Goal: Information Seeking & Learning: Learn about a topic

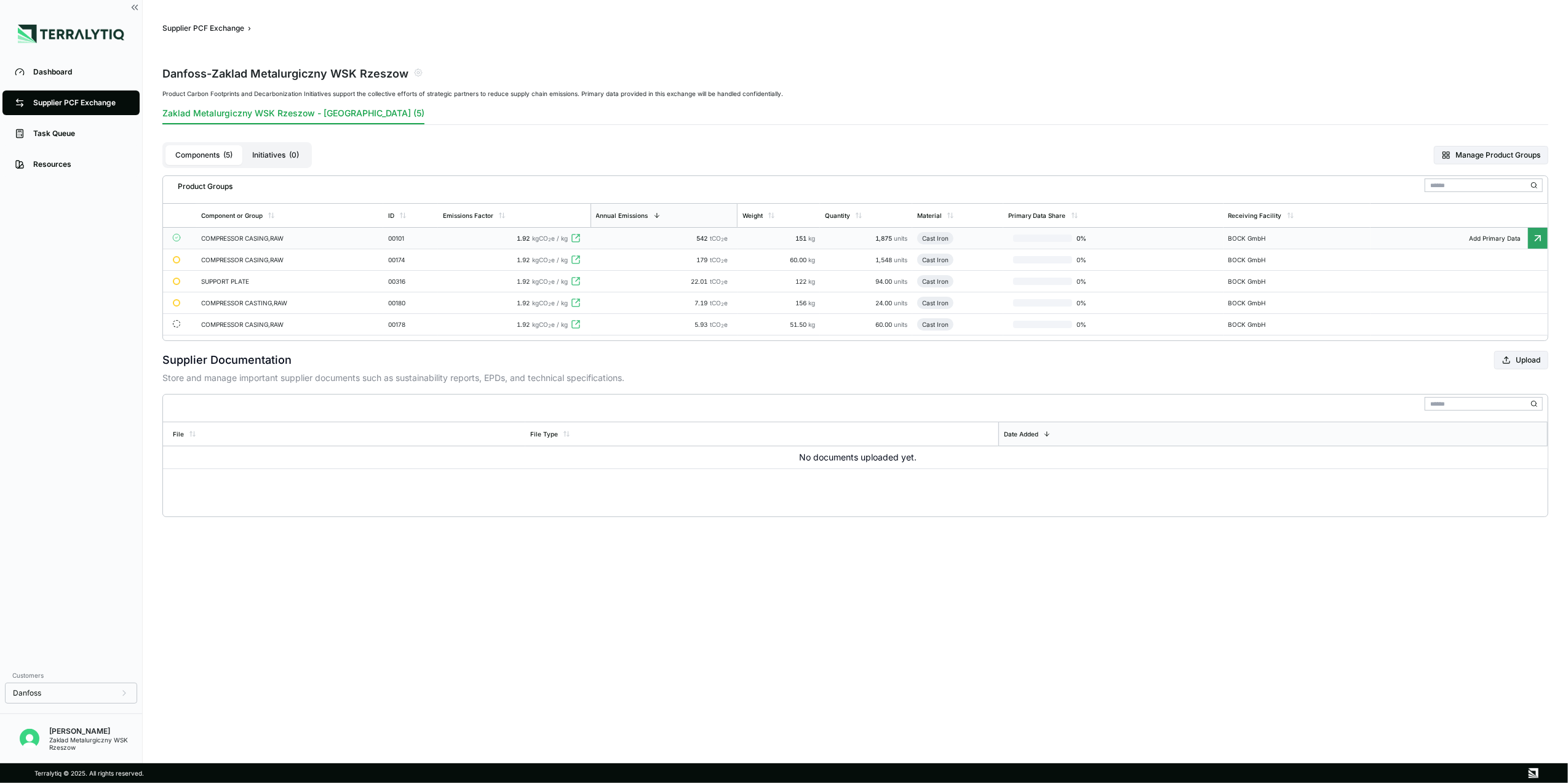
click at [421, 241] on div "00101" at bounding box center [410, 238] width 45 height 8
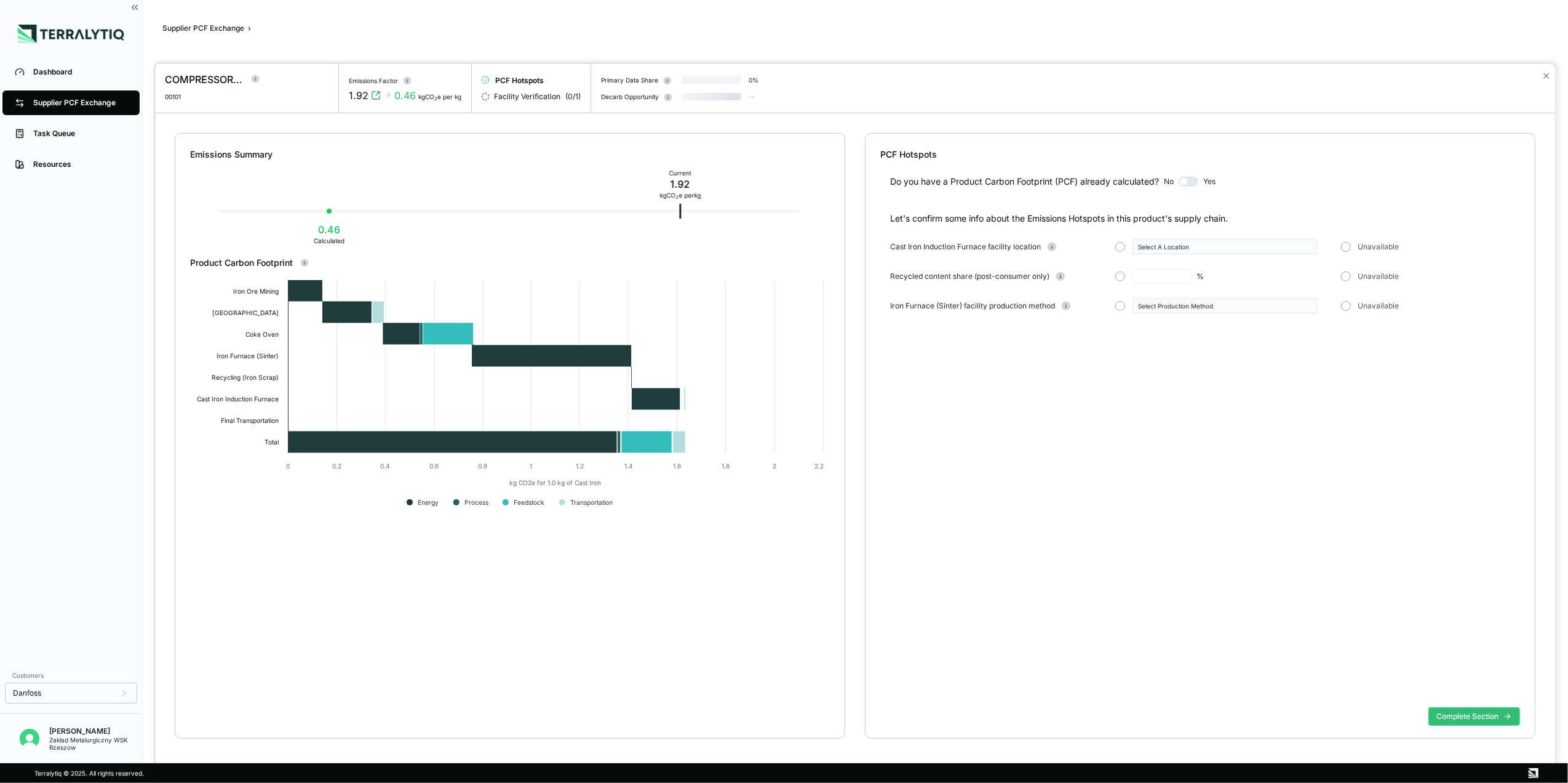
type input "****"
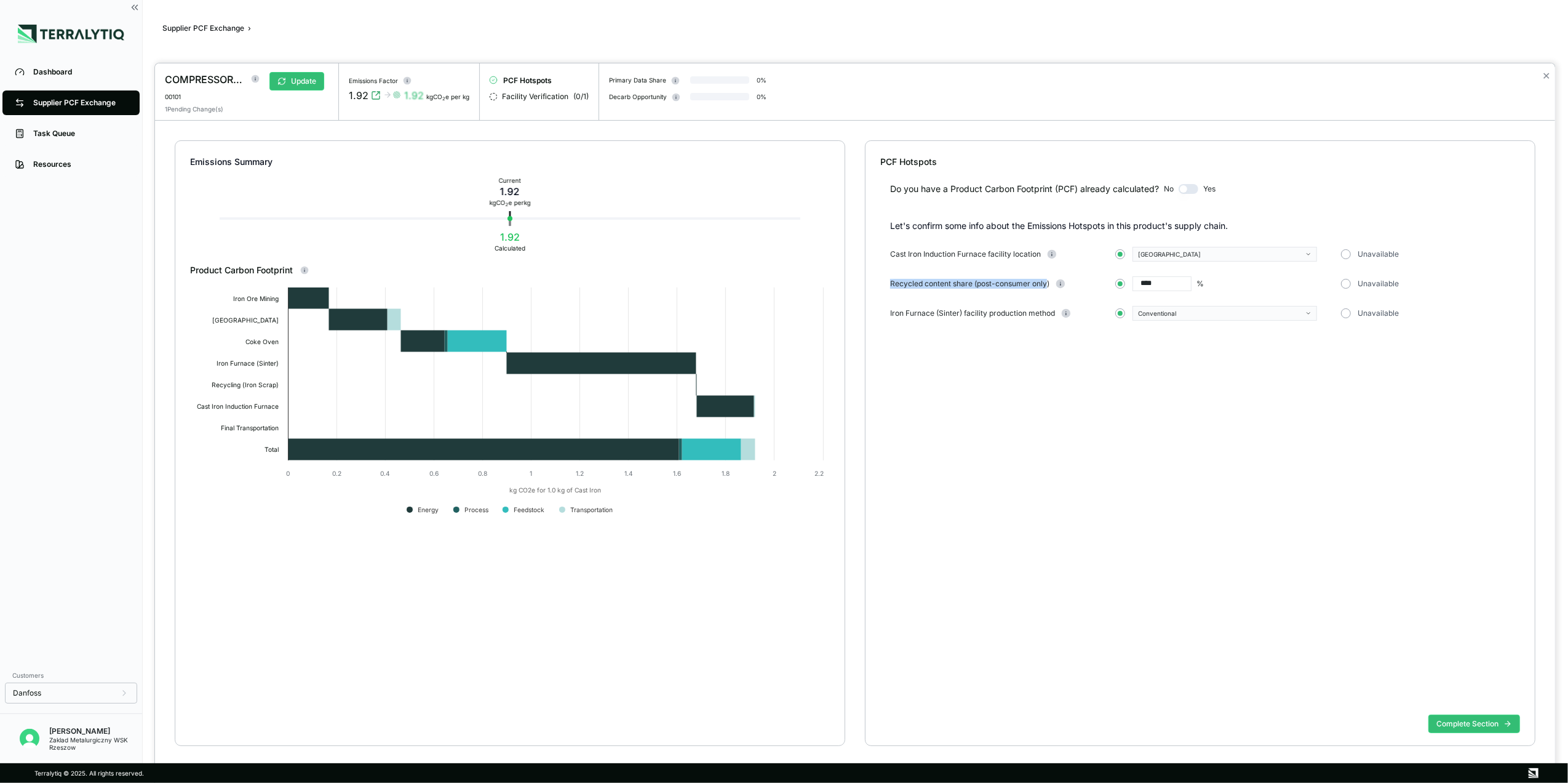
drag, startPoint x: 887, startPoint y: 282, endPoint x: 1047, endPoint y: 287, distance: 160.1
click at [1047, 287] on div "Let's confirm some info about the Emissions Hotspots in this product's supply c…" at bounding box center [1200, 270] width 640 height 101
copy span "Recycled content share (post-consumer only"
click at [93, 71] on div at bounding box center [784, 391] width 1568 height 783
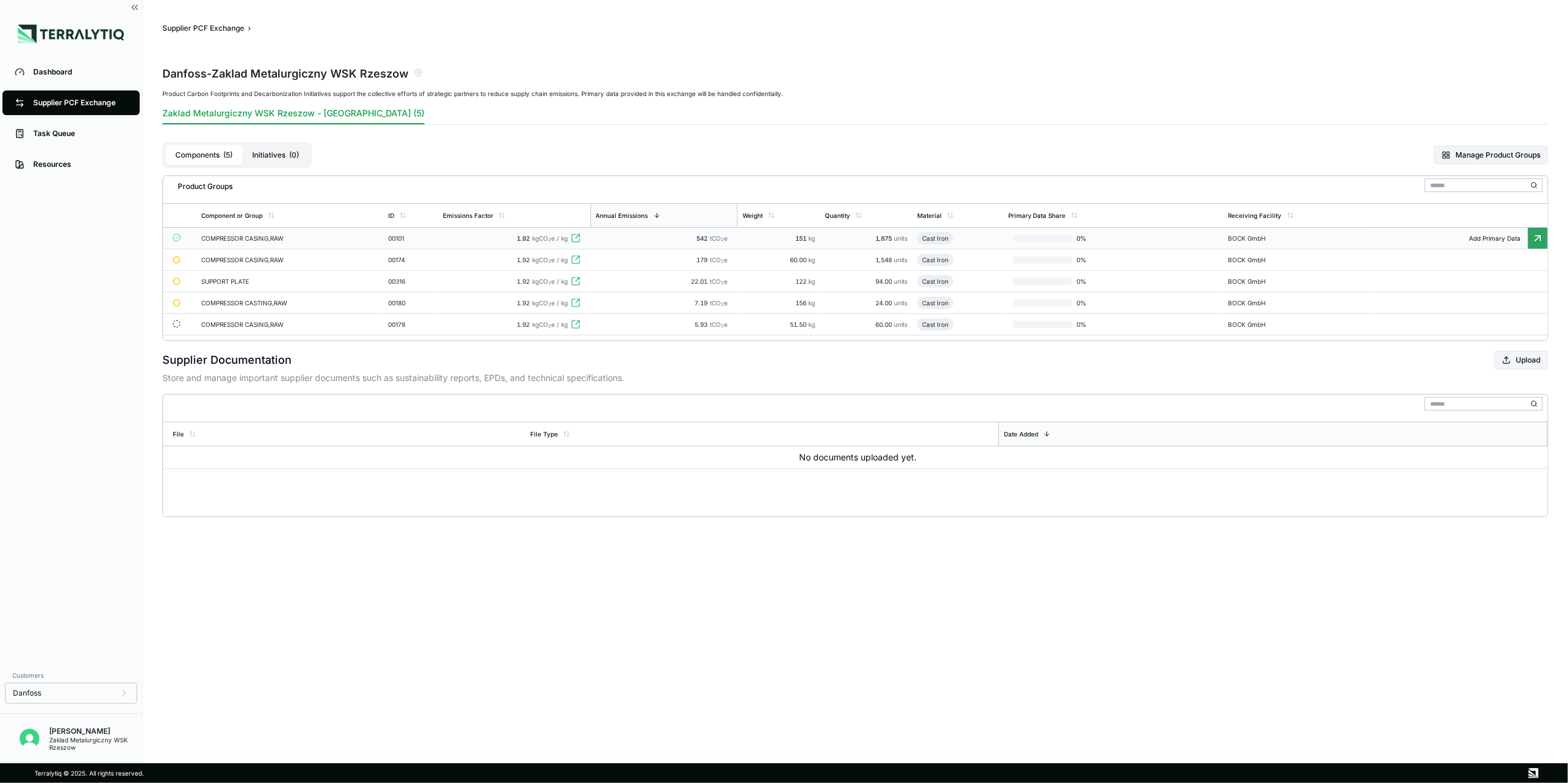
click at [579, 240] on icon at bounding box center [576, 238] width 10 height 10
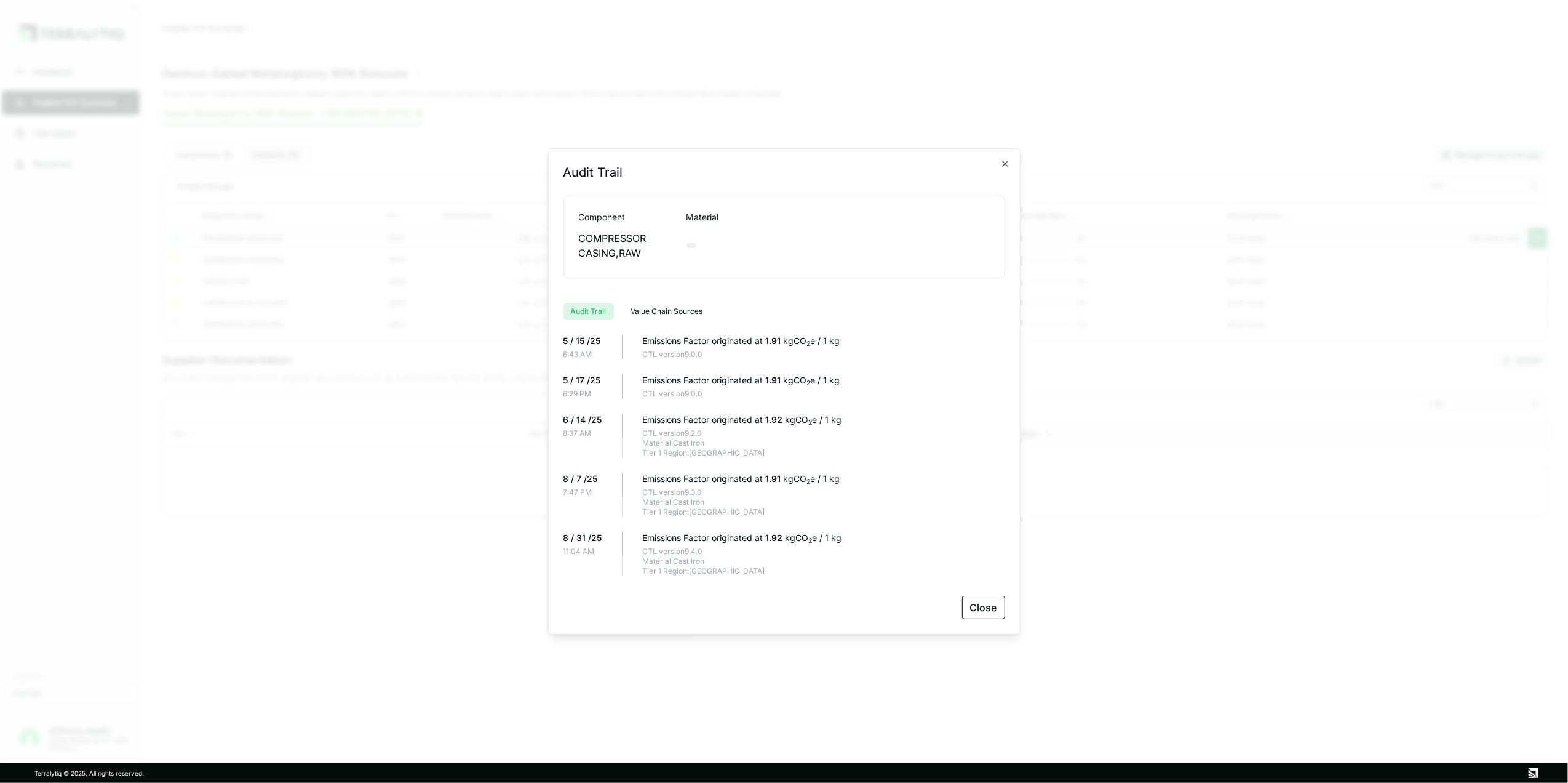
click at [683, 313] on button "Value Chain Sources" at bounding box center [667, 311] width 86 height 17
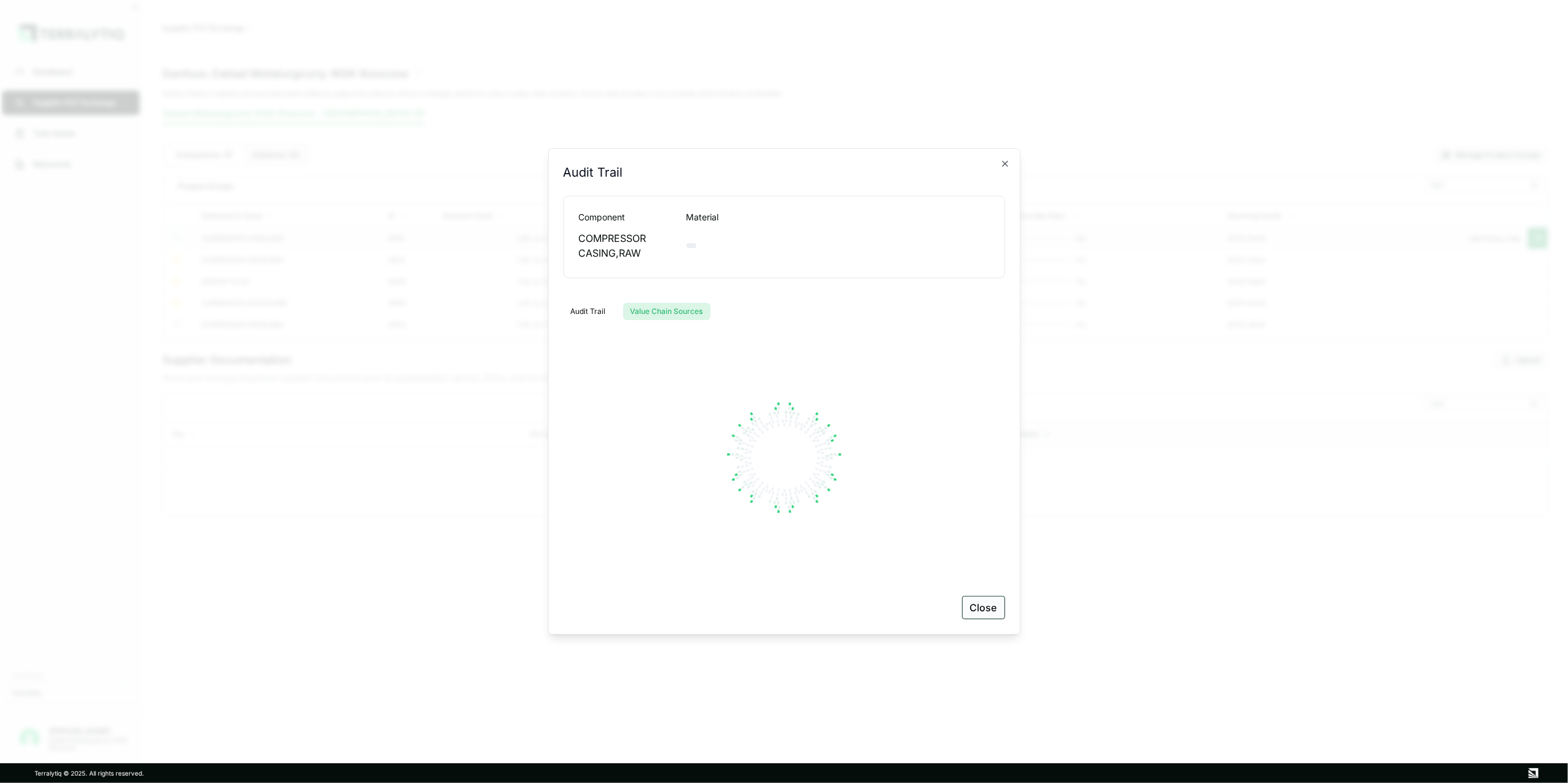
click at [983, 613] on button "Close" at bounding box center [984, 607] width 43 height 24
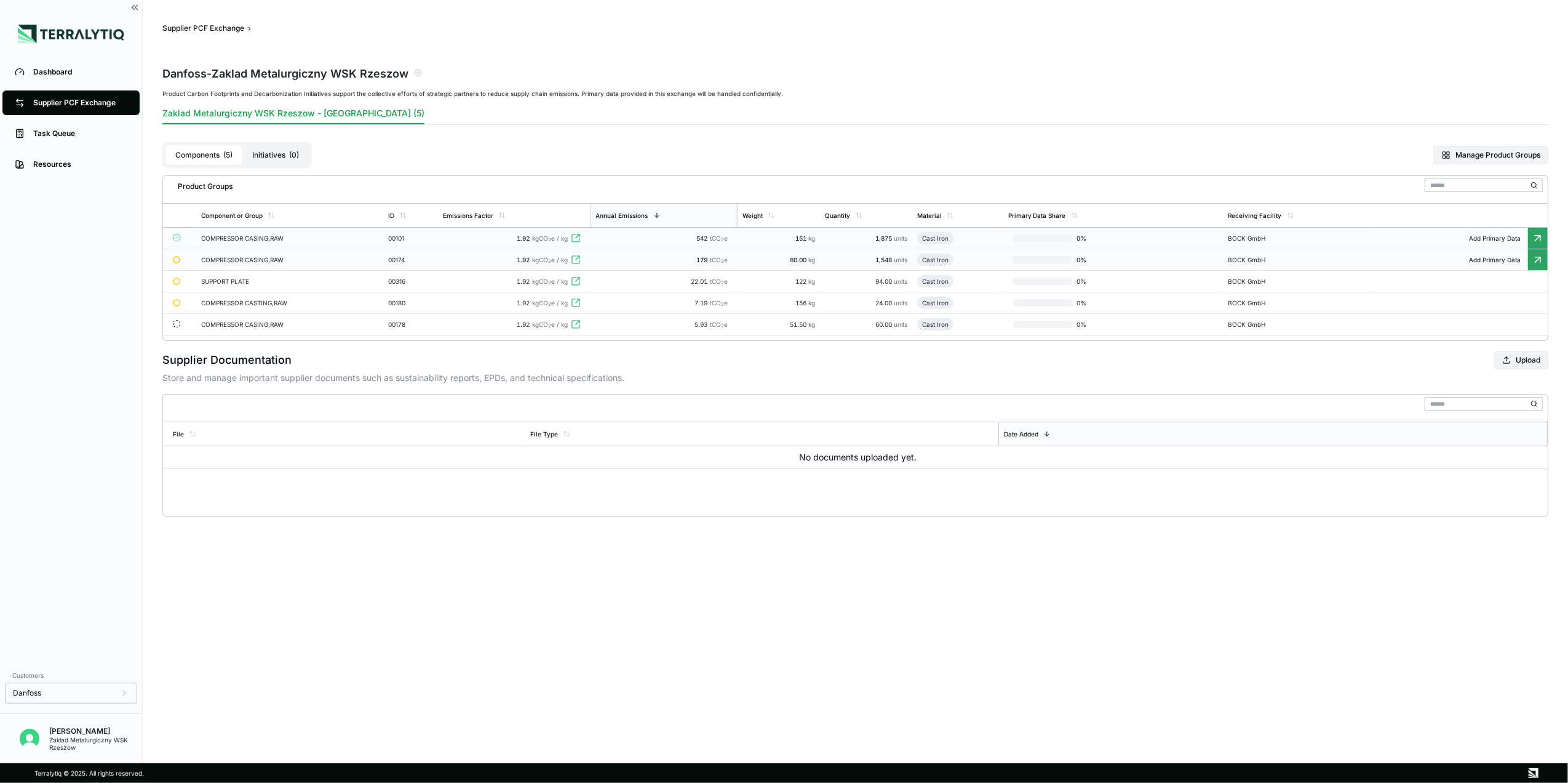
click at [312, 256] on td "COMPRESSOR CASING,RAW" at bounding box center [290, 259] width 187 height 22
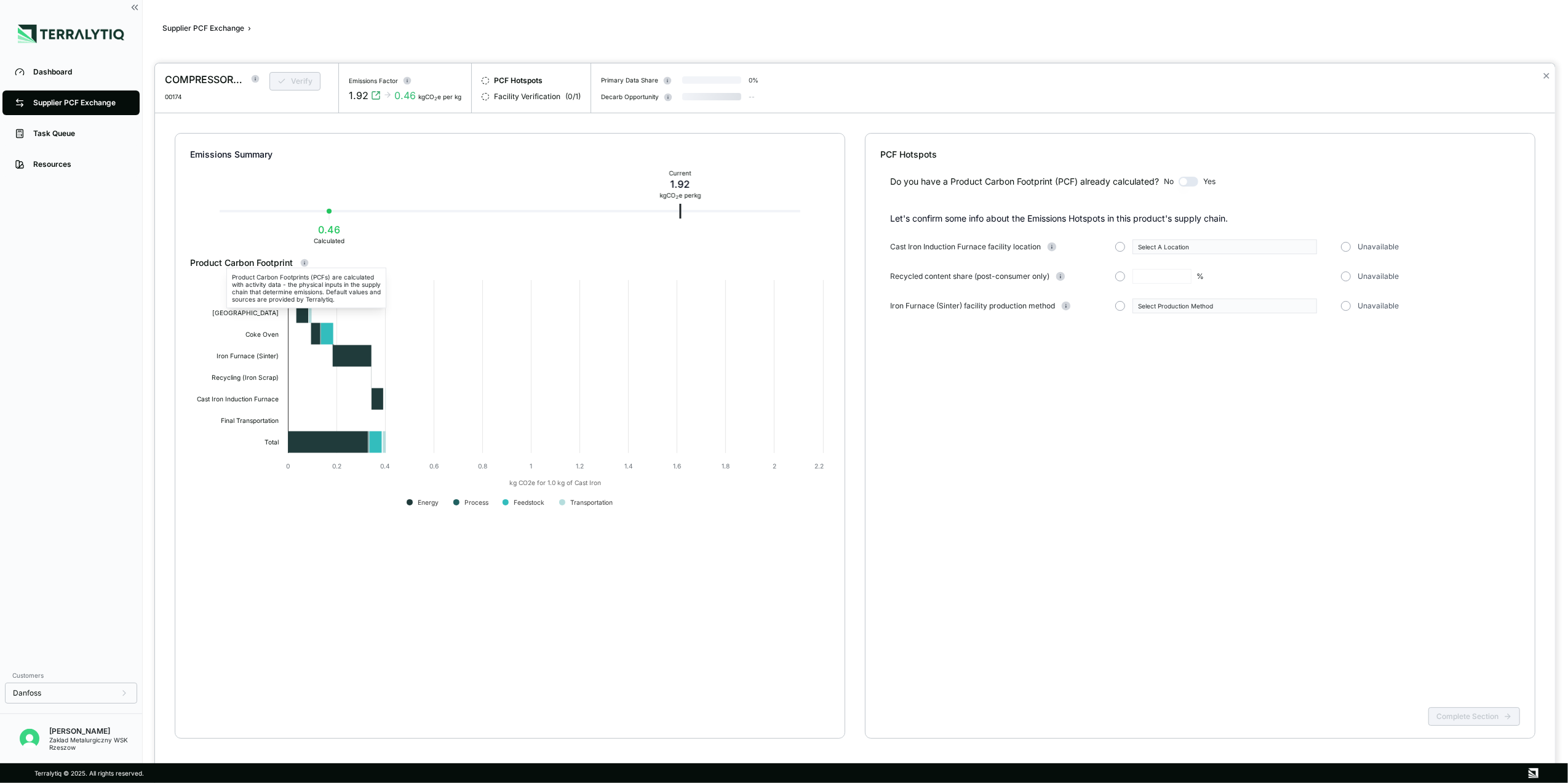
type input "****"
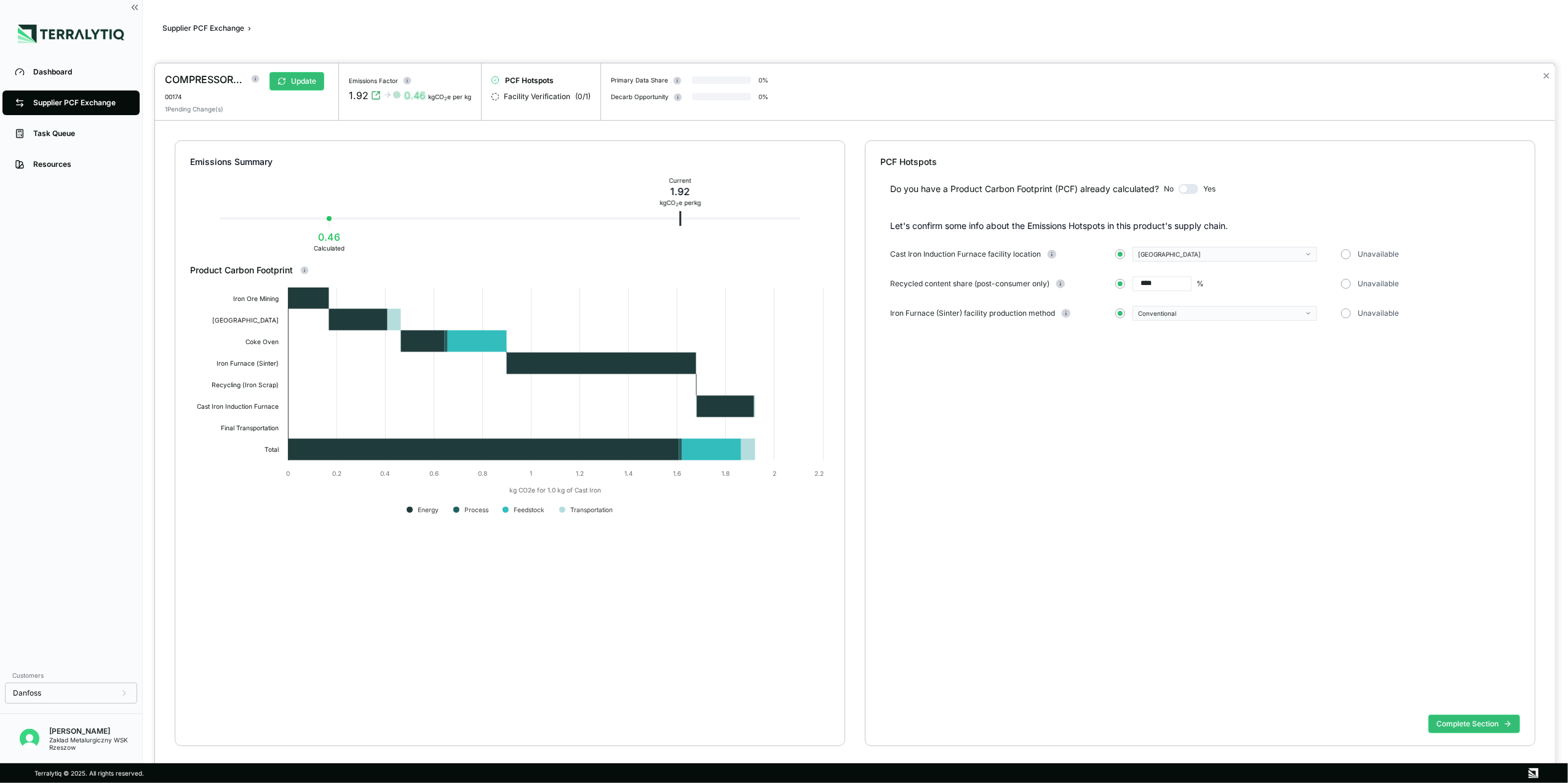
click at [1190, 185] on button "button" at bounding box center [1188, 189] width 20 height 10
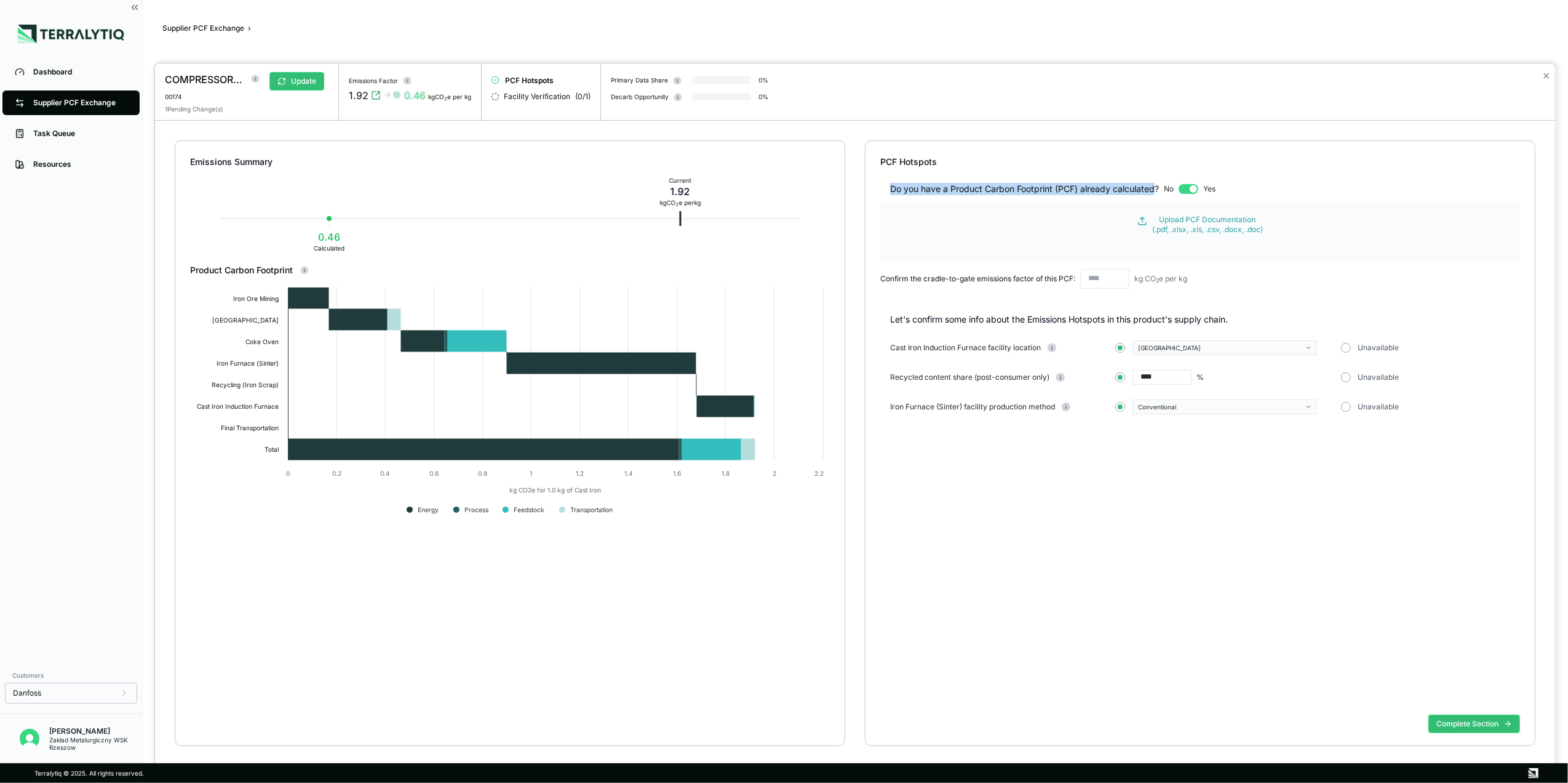
drag, startPoint x: 889, startPoint y: 188, endPoint x: 1158, endPoint y: 185, distance: 269.0
click at [1158, 185] on div "Do you have a Product Carbon Footprint (PCF) already calculated? No Yes" at bounding box center [1200, 181] width 640 height 27
copy div "Do you have a Product Carbon Footprint (PCF) already calculated"
click at [1174, 116] on div "COMPRESSOR CASING,RAW 00174 Update 1 Pending Change(s) Emissions Factor 1.92 0.…" at bounding box center [854, 91] width 1400 height 56
click at [1182, 192] on button "button" at bounding box center [1188, 189] width 20 height 10
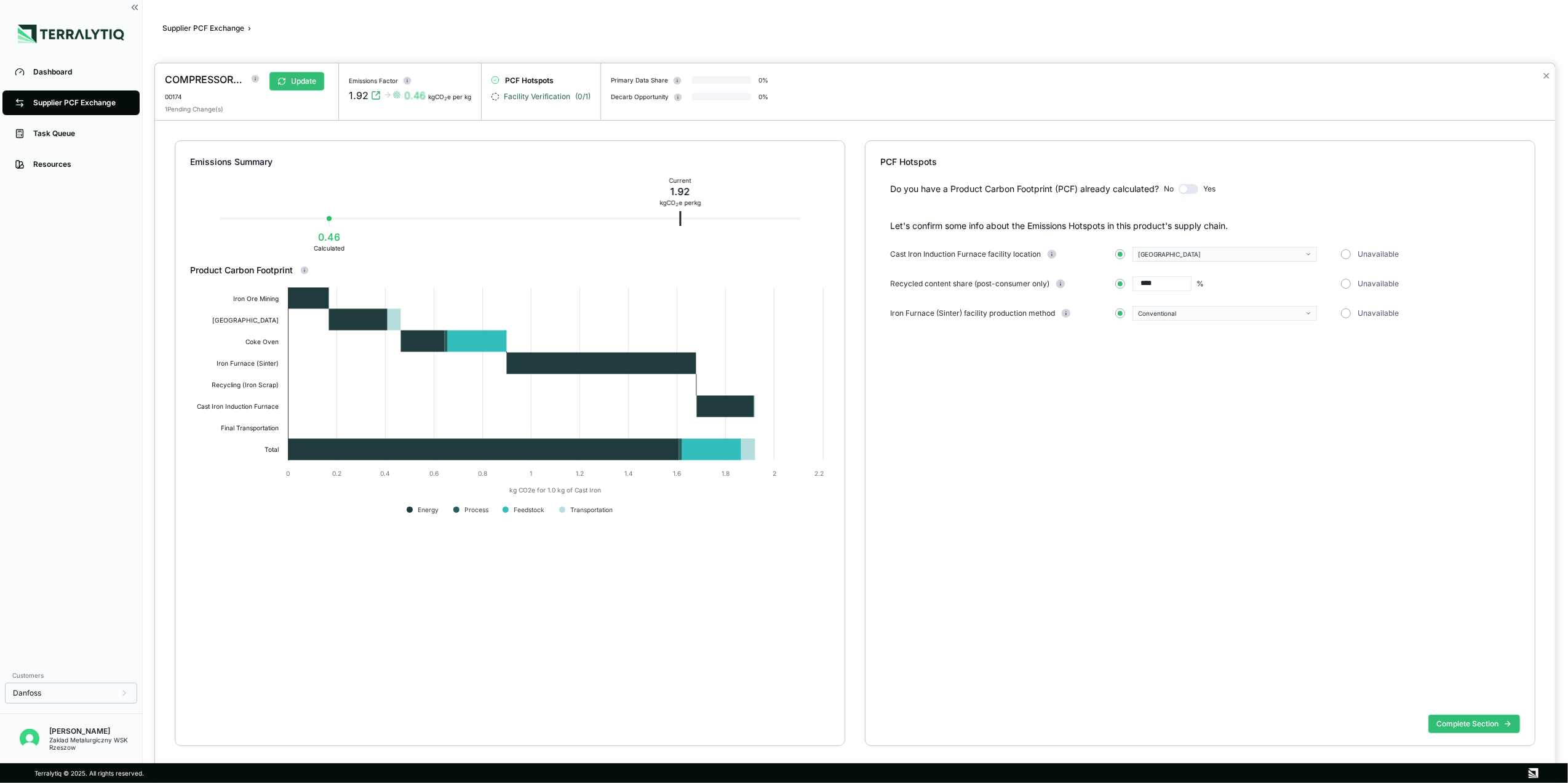
click at [514, 97] on span "Facility Verification" at bounding box center [537, 97] width 66 height 10
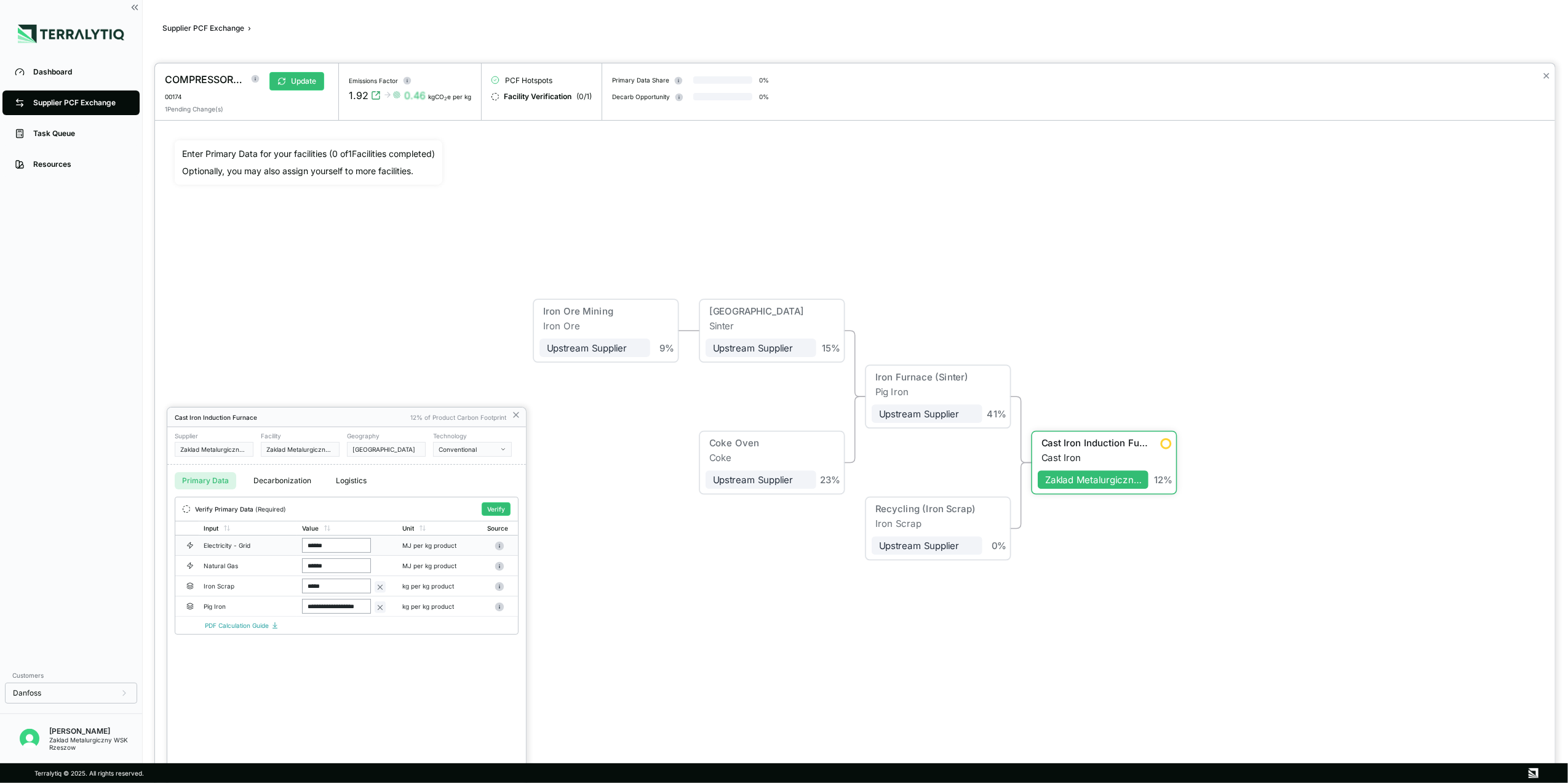
click at [336, 552] on input "******" at bounding box center [336, 545] width 69 height 15
click at [382, 589] on icon at bounding box center [380, 587] width 8 height 8
click at [378, 570] on div at bounding box center [380, 565] width 10 height 10
click at [381, 606] on icon at bounding box center [380, 607] width 8 height 8
click at [316, 682] on div "Cast Iron Induction Furnace 12% of Product Carbon Footprint Supplier Zaklad Met…" at bounding box center [346, 595] width 359 height 375
